Goal: Task Accomplishment & Management: Use online tool/utility

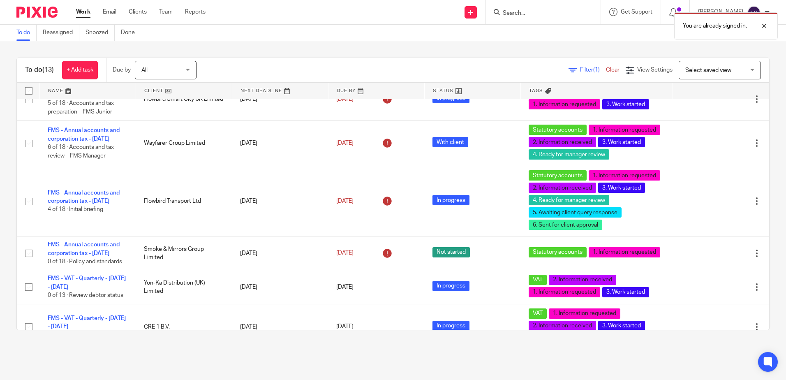
scroll to position [739, 0]
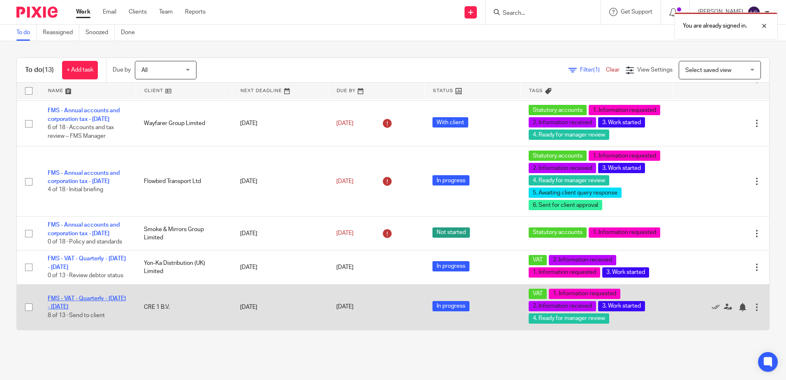
click at [80, 298] on link "FMS - VAT - Quarterly - [DATE] - [DATE]" at bounding box center [87, 303] width 78 height 14
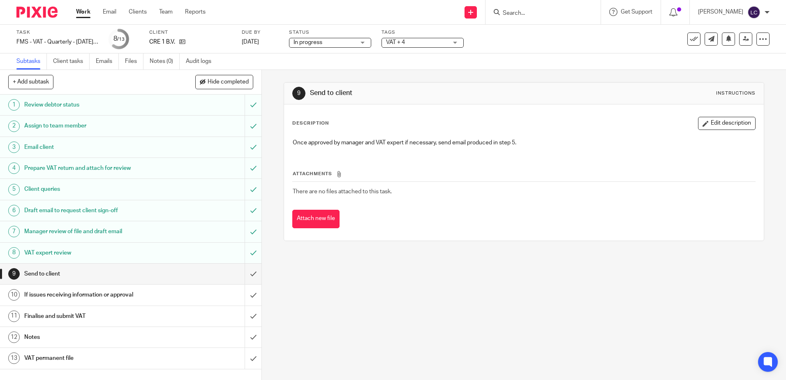
click at [30, 188] on h1 "Client queries" at bounding box center [94, 189] width 141 height 12
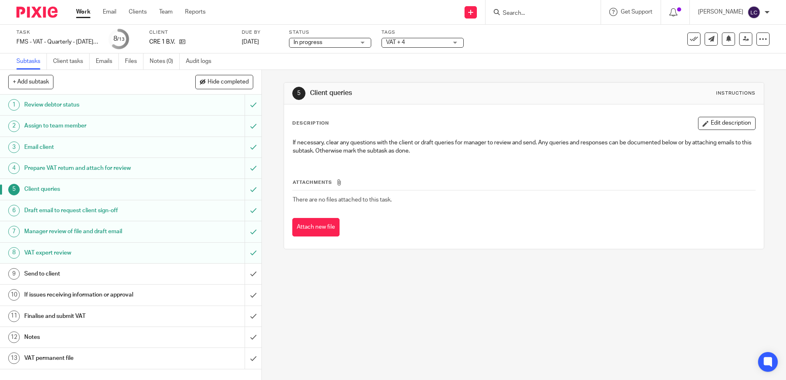
click at [82, 213] on h1 "Draft email to request client sign-off" at bounding box center [94, 210] width 141 height 12
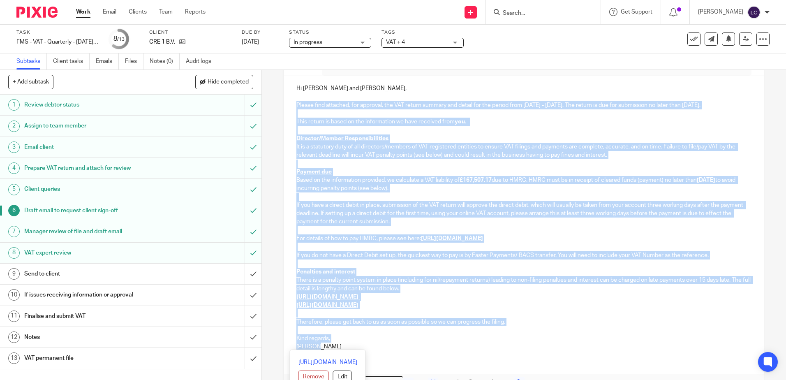
scroll to position [138, 0]
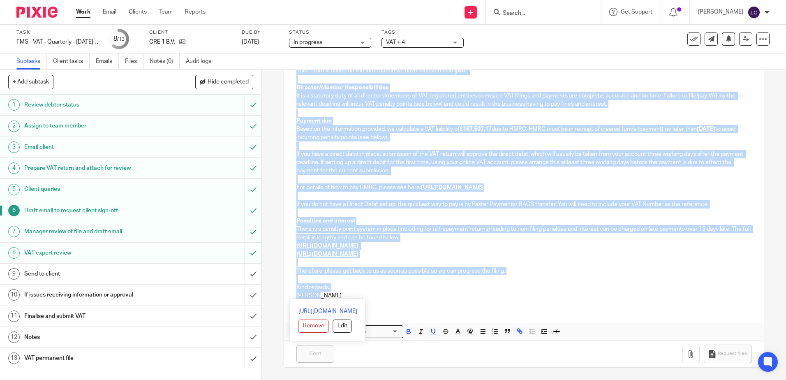
drag, startPoint x: 294, startPoint y: 192, endPoint x: 395, endPoint y: 294, distance: 143.4
click at [395, 294] on div "Hi Ebun and Salvatore, Please find attached, for approval, the VAT return summa…" at bounding box center [524, 165] width 480 height 281
copy div "Please find attached, for approval, the VAT return summary and detail for the p…"
